Goal: Navigation & Orientation: Find specific page/section

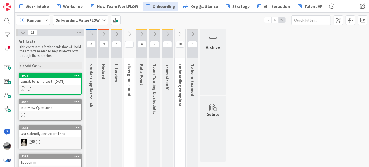
click at [194, 31] on icon at bounding box center [193, 34] width 6 height 6
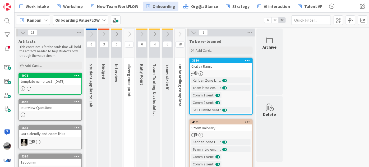
click at [178, 32] on icon at bounding box center [180, 34] width 6 height 6
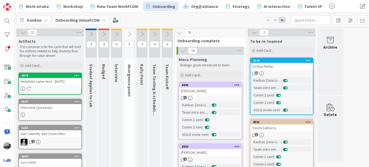
click at [167, 30] on button at bounding box center [167, 34] width 11 height 8
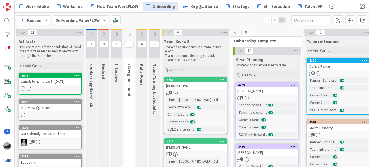
click at [156, 35] on icon at bounding box center [155, 34] width 6 height 6
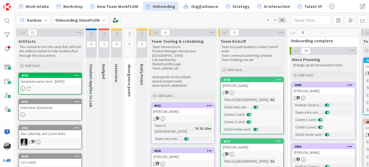
click at [147, 34] on button at bounding box center [141, 34] width 11 height 8
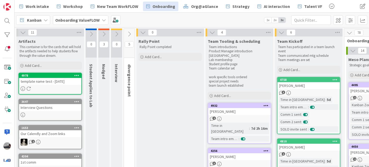
click at [130, 33] on icon at bounding box center [129, 34] width 6 height 6
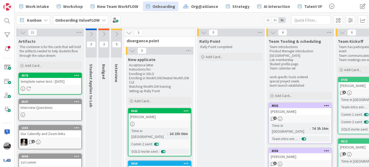
click at [117, 34] on icon at bounding box center [117, 34] width 6 height 6
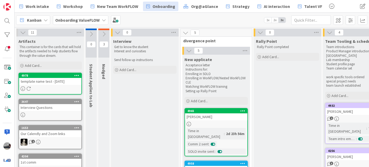
click at [101, 33] on icon at bounding box center [104, 34] width 6 height 6
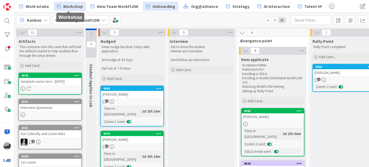
click at [70, 6] on span "Workshop" at bounding box center [73, 6] width 20 height 6
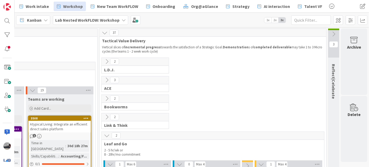
scroll to position [0, 533]
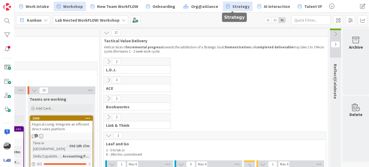
click at [236, 7] on span "Strategy" at bounding box center [241, 6] width 17 height 6
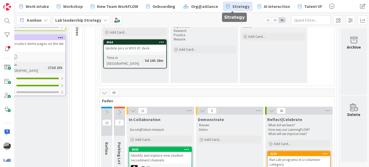
scroll to position [72, 88]
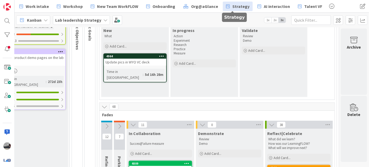
click at [117, 125] on icon at bounding box center [120, 127] width 6 height 6
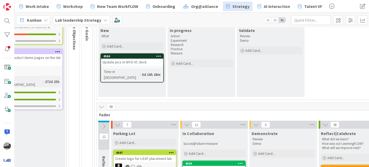
click at [105, 124] on icon at bounding box center [104, 127] width 6 height 6
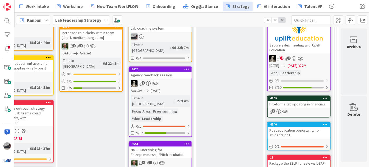
scroll to position [529, 202]
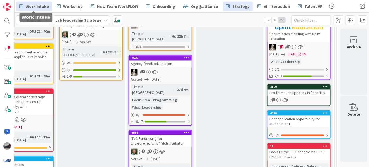
click at [36, 5] on span "Work intake" at bounding box center [37, 6] width 23 height 6
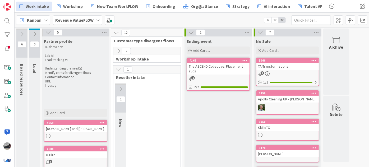
click at [122, 87] on icon at bounding box center [121, 89] width 6 height 6
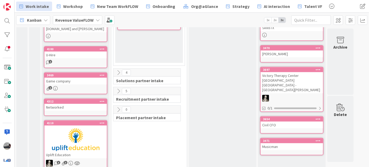
scroll to position [115, 0]
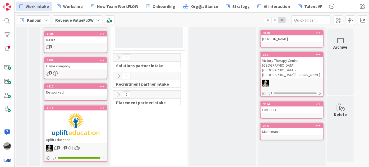
click at [119, 58] on icon at bounding box center [119, 58] width 6 height 6
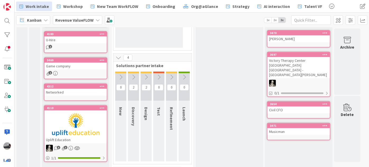
scroll to position [154, 0]
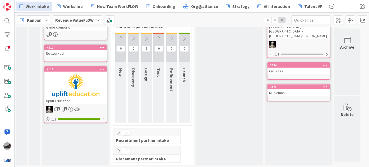
click at [114, 132] on div "5" at bounding box center [146, 133] width 67 height 8
click at [117, 132] on icon at bounding box center [119, 133] width 6 height 6
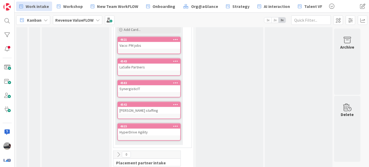
scroll to position [306, 0]
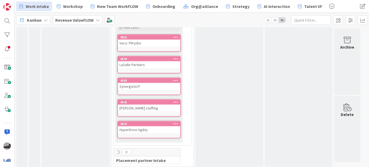
click at [119, 149] on icon at bounding box center [119, 152] width 6 height 6
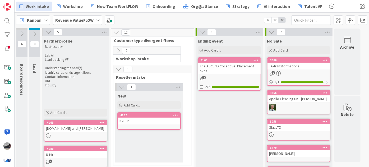
scroll to position [0, 0]
click at [119, 51] on icon at bounding box center [119, 51] width 6 height 6
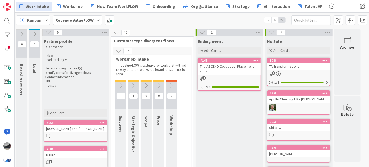
click at [134, 83] on icon at bounding box center [134, 86] width 6 height 6
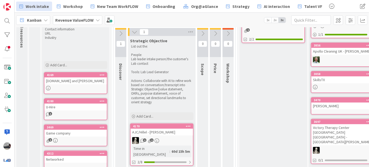
scroll to position [24, 0]
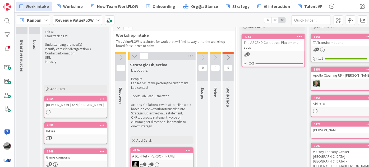
click at [122, 56] on icon at bounding box center [121, 58] width 6 height 6
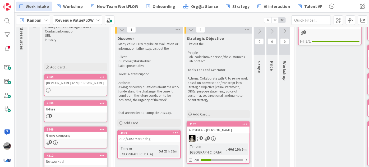
scroll to position [96, 0]
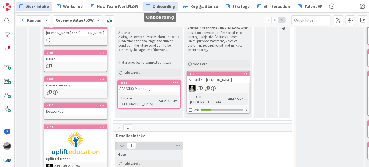
click at [163, 6] on span "Onboarding" at bounding box center [164, 6] width 23 height 6
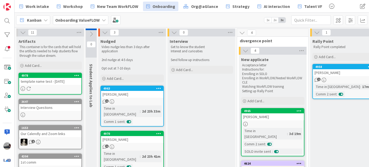
click at [104, 32] on icon at bounding box center [105, 33] width 6 height 6
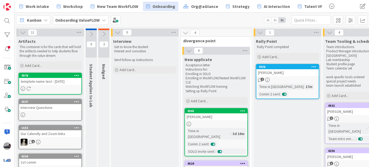
click at [118, 33] on icon at bounding box center [118, 33] width 6 height 6
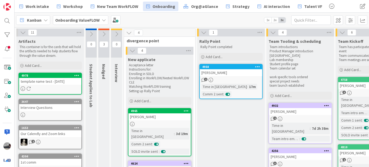
click at [129, 33] on icon at bounding box center [129, 33] width 6 height 6
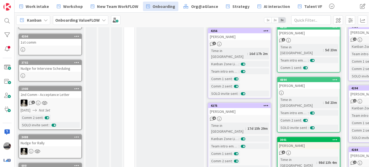
scroll to position [168, 0]
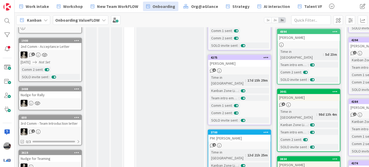
click at [231, 135] on div "PM: [PERSON_NAME]" at bounding box center [239, 138] width 62 height 7
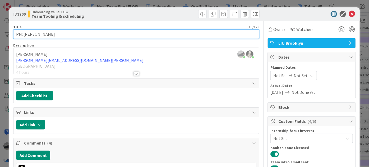
drag, startPoint x: 51, startPoint y: 35, endPoint x: 23, endPoint y: 36, distance: 27.5
click at [23, 36] on input "PM: [PERSON_NAME]" at bounding box center [136, 34] width 246 height 10
